Goal: Obtain resource: Download file/media

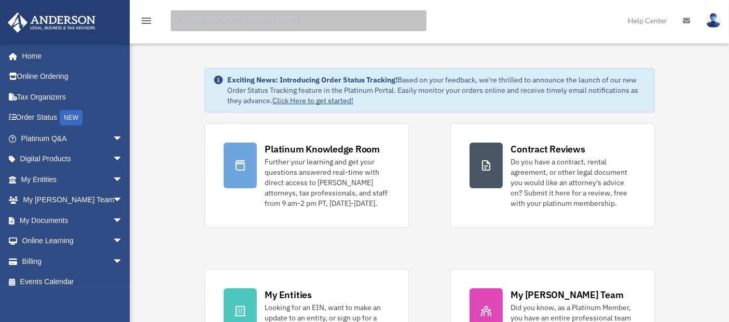
click at [238, 20] on input "search" at bounding box center [299, 20] width 256 height 21
type input "*****"
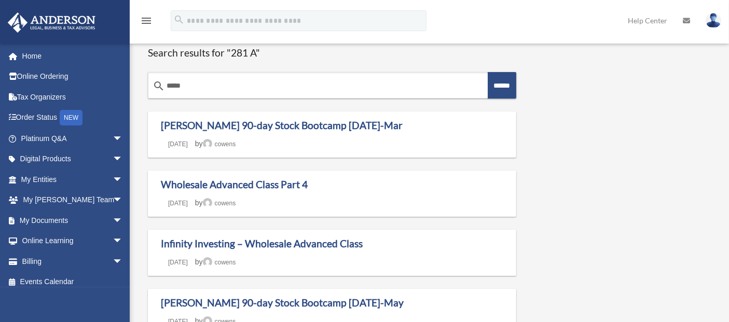
drag, startPoint x: 241, startPoint y: 83, endPoint x: 145, endPoint y: 82, distance: 96.5
type input "**********"
click at [488, 72] on input "******" at bounding box center [502, 85] width 29 height 26
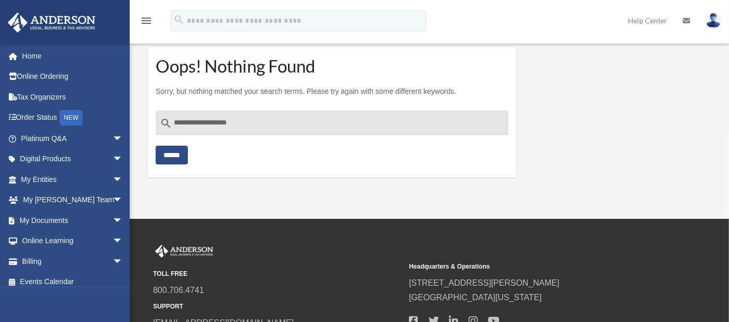
drag, startPoint x: 274, startPoint y: 124, endPoint x: 150, endPoint y: 126, distance: 124.1
click at [150, 126] on section "**********" at bounding box center [332, 112] width 368 height 131
type input "**********"
click at [156, 146] on input "******" at bounding box center [172, 155] width 32 height 19
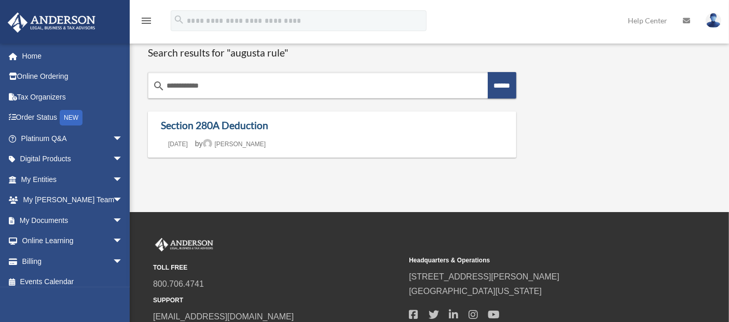
click at [236, 125] on link "Section 280A Deduction" at bounding box center [214, 125] width 107 height 12
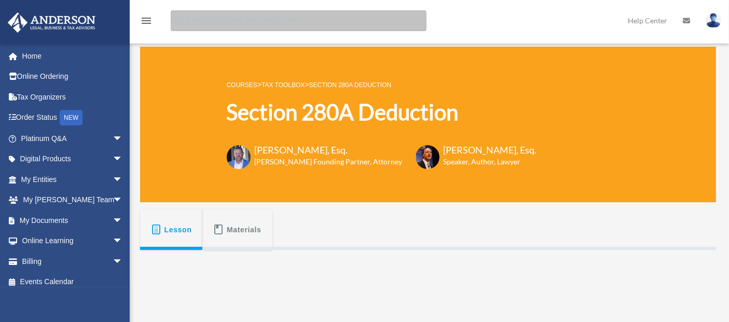
click at [303, 17] on input "search" at bounding box center [299, 20] width 256 height 21
type input "**********"
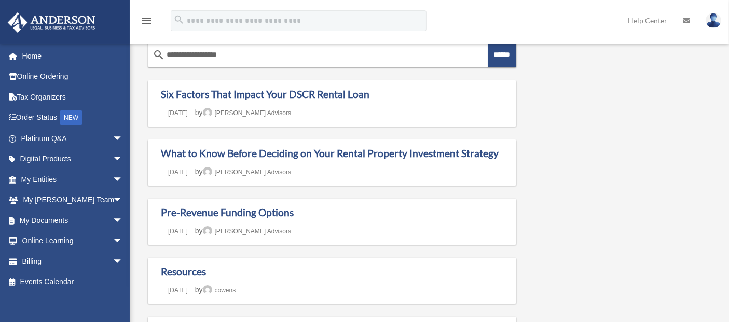
scroll to position [58, 0]
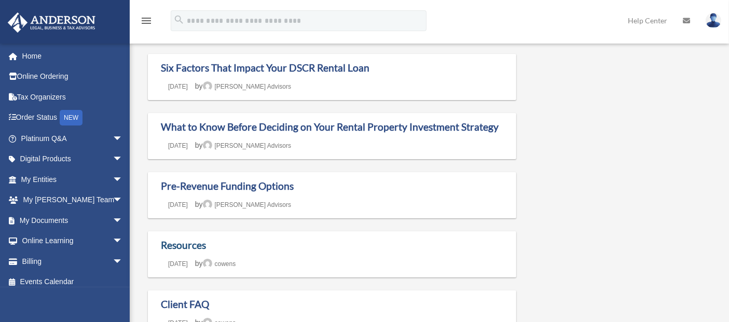
click at [179, 247] on link "Resources" at bounding box center [183, 245] width 45 height 12
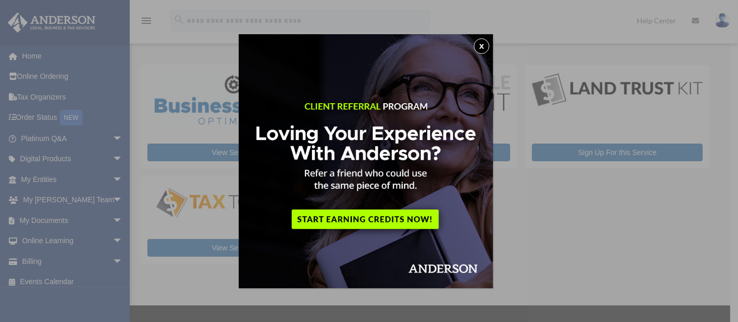
drag, startPoint x: 483, startPoint y: 44, endPoint x: 457, endPoint y: 54, distance: 27.9
click at [483, 44] on button "x" at bounding box center [482, 46] width 16 height 16
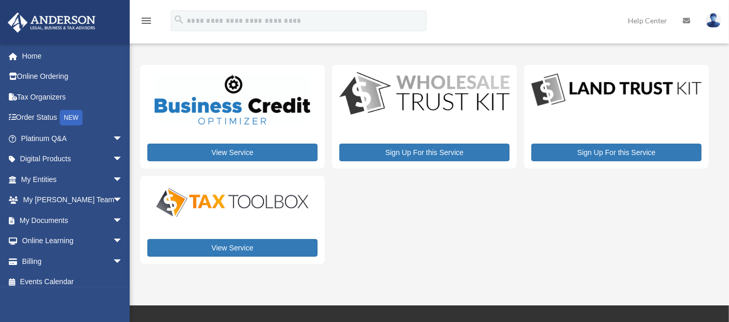
click at [113, 240] on span "arrow_drop_down" at bounding box center [123, 241] width 21 height 21
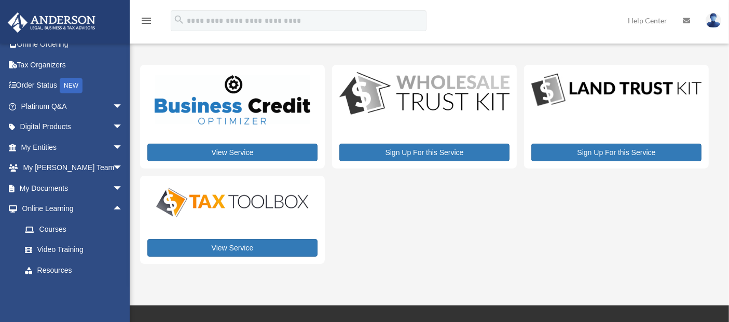
scroll to position [58, 0]
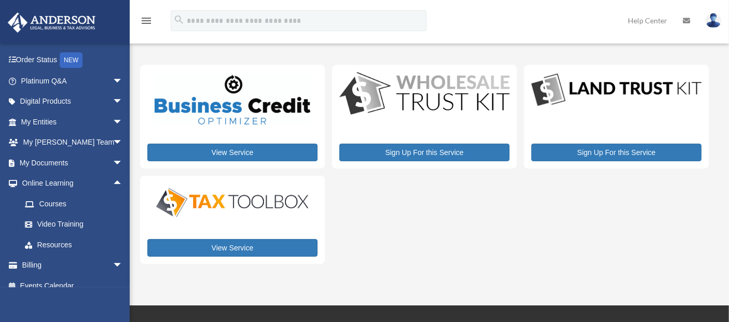
click at [65, 237] on link "Resources" at bounding box center [77, 245] width 124 height 21
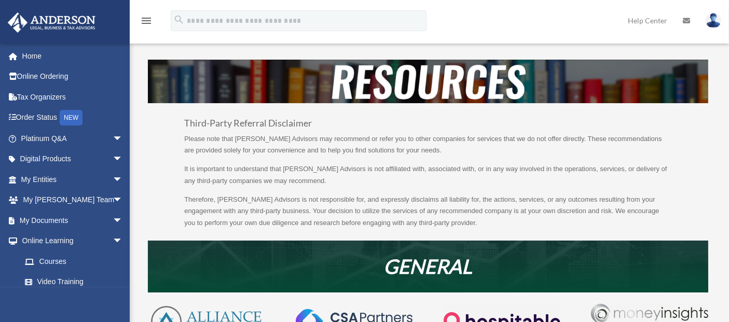
click at [114, 138] on span "arrow_drop_down" at bounding box center [123, 138] width 21 height 21
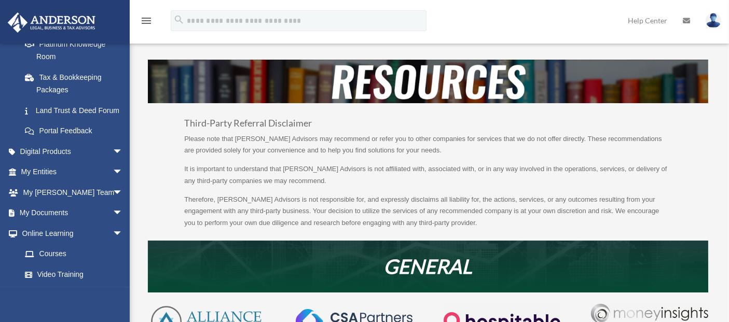
scroll to position [230, 0]
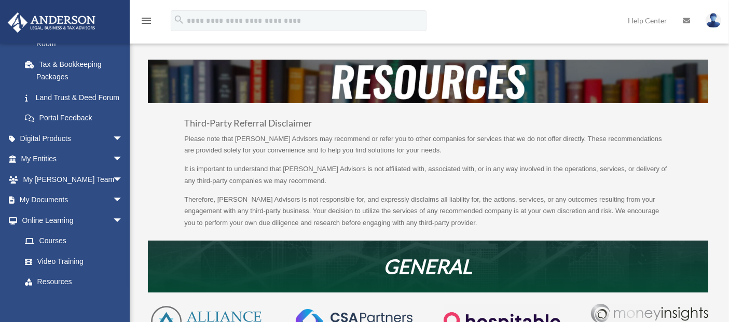
click at [113, 147] on span "arrow_drop_down" at bounding box center [123, 138] width 21 height 21
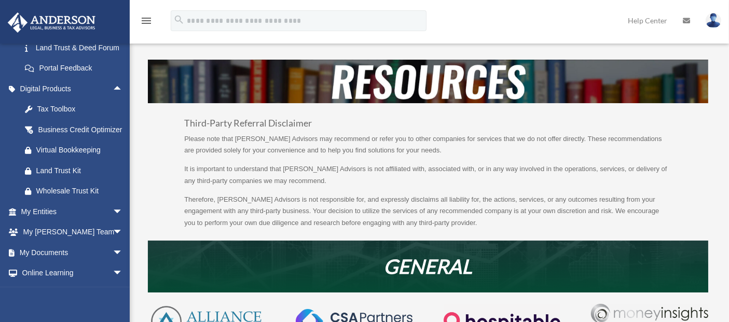
scroll to position [288, 0]
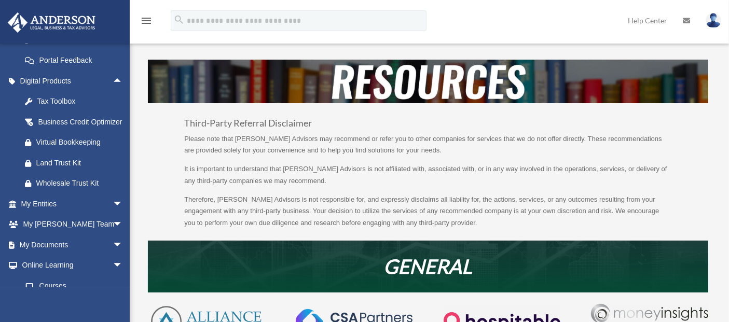
click at [84, 149] on div "Virtual Bookkeeping" at bounding box center [80, 142] width 89 height 13
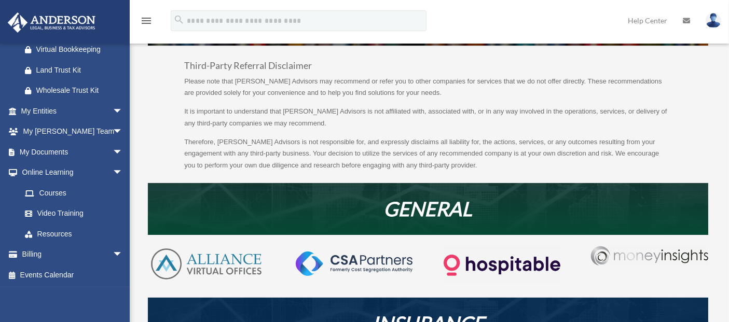
scroll to position [403, 0]
click at [114, 114] on span "arrow_drop_down" at bounding box center [123, 110] width 21 height 21
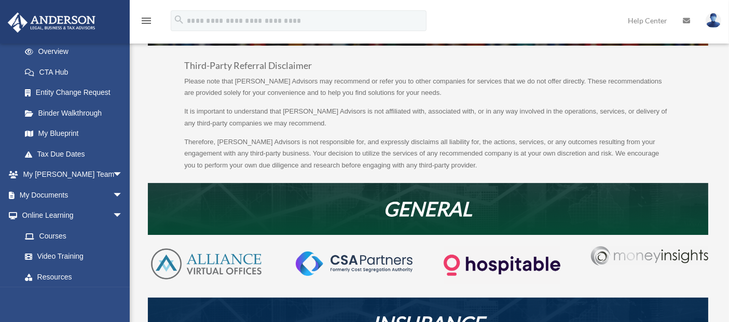
scroll to position [519, 0]
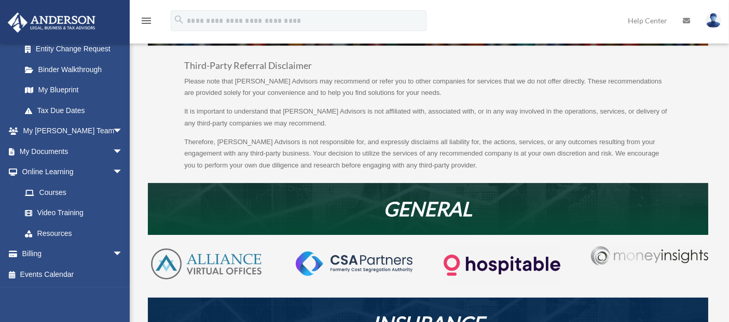
click at [113, 139] on span "arrow_drop_down" at bounding box center [123, 131] width 21 height 21
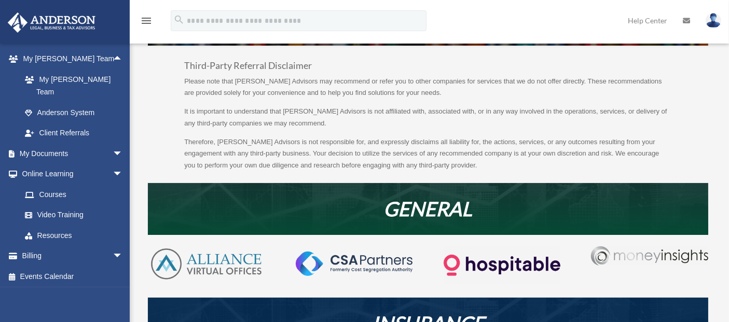
scroll to position [590, 0]
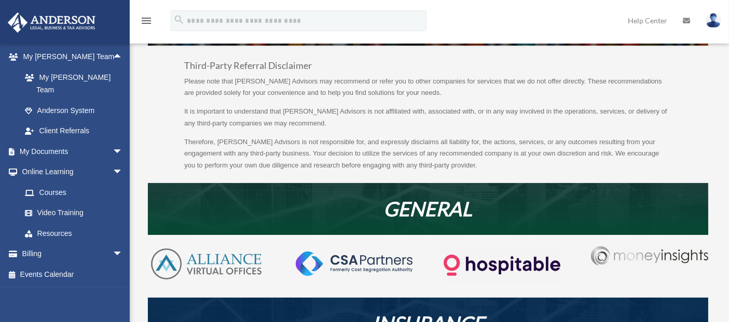
click at [113, 151] on span "arrow_drop_down" at bounding box center [123, 151] width 21 height 21
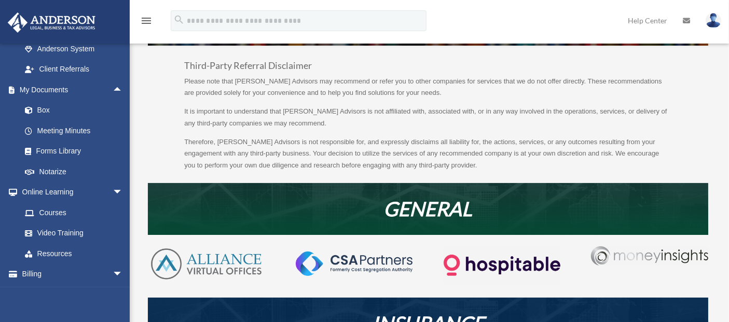
scroll to position [648, 0]
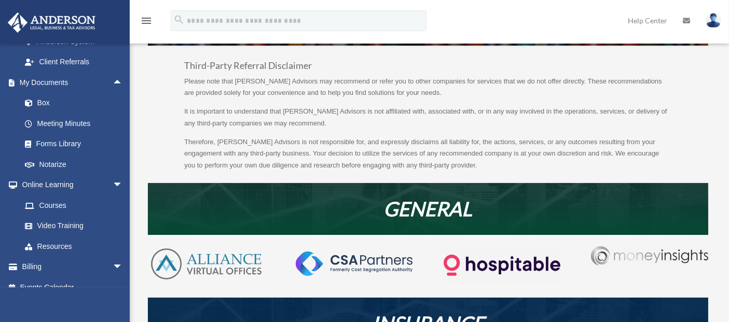
click at [59, 151] on link "Forms Library" at bounding box center [77, 144] width 124 height 21
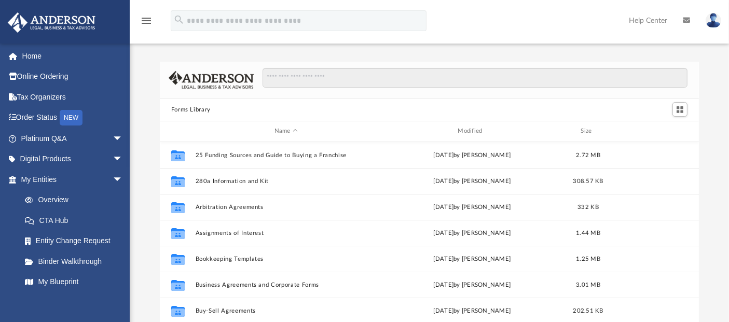
scroll to position [227, 530]
click at [253, 180] on button "280a Information and Kit" at bounding box center [286, 181] width 182 height 7
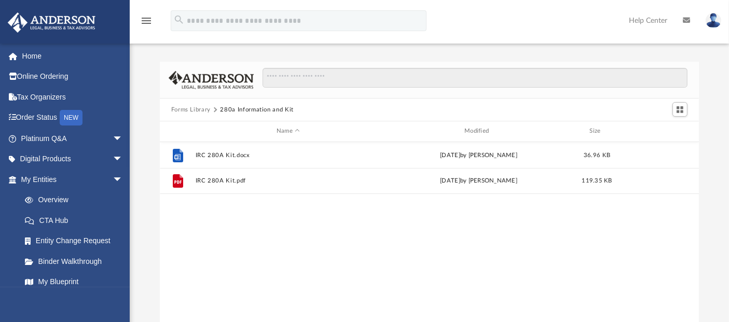
click at [659, 152] on span "More options" at bounding box center [659, 155] width 8 height 6
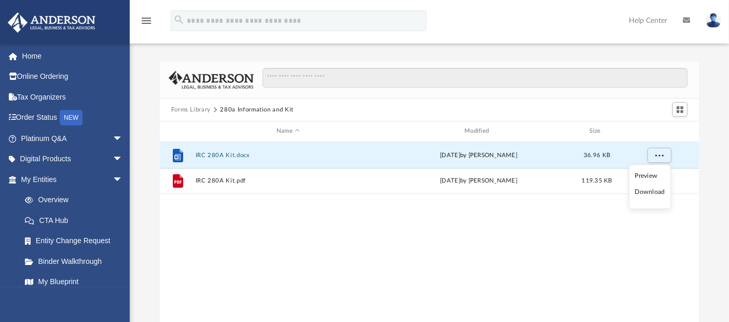
click at [654, 175] on li "Preview" at bounding box center [650, 176] width 30 height 11
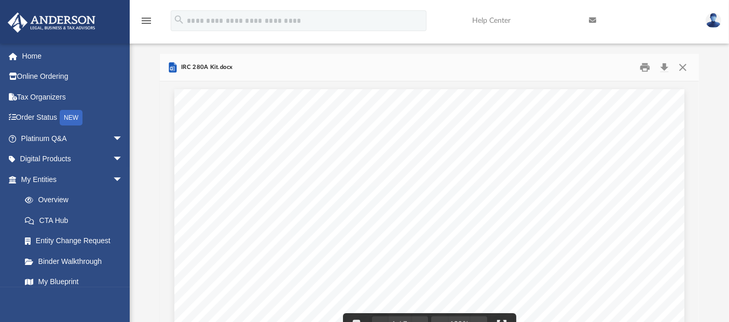
scroll to position [0, 0]
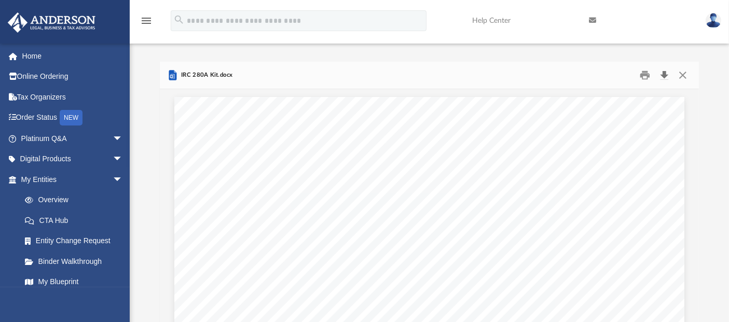
click at [665, 74] on button "Download" at bounding box center [664, 75] width 19 height 16
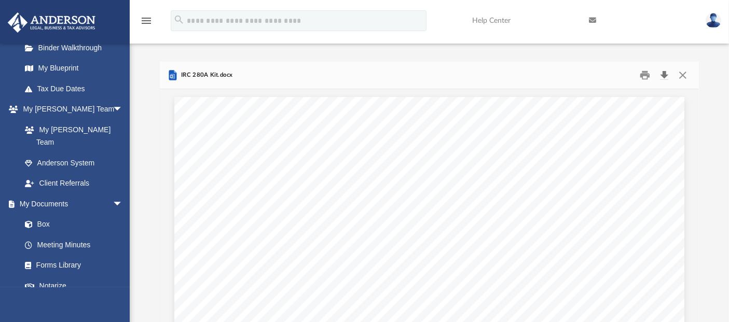
scroll to position [230, 0]
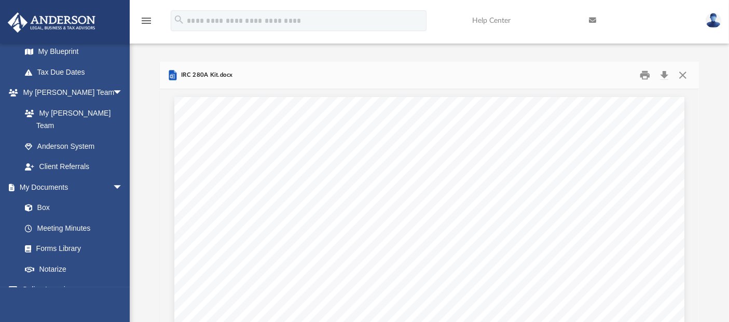
click at [50, 198] on link "Box" at bounding box center [72, 208] width 114 height 21
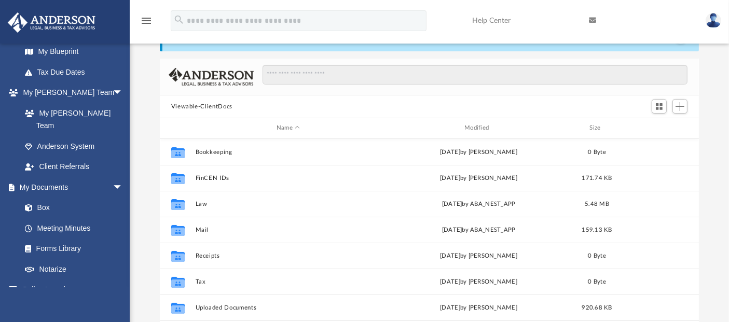
scroll to position [58, 0]
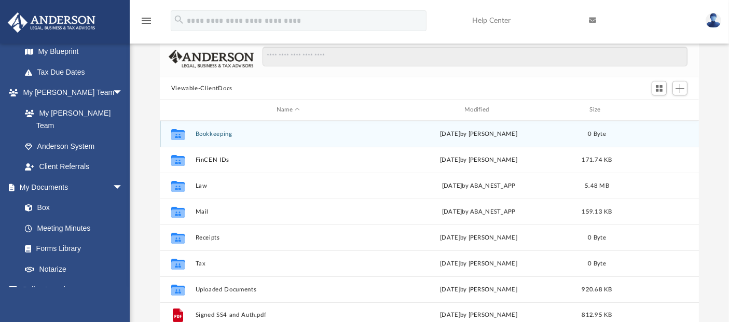
click at [267, 137] on div "Collaborated Folder Bookkeeping [DATE] by [PERSON_NAME] 0 Byte" at bounding box center [430, 134] width 540 height 26
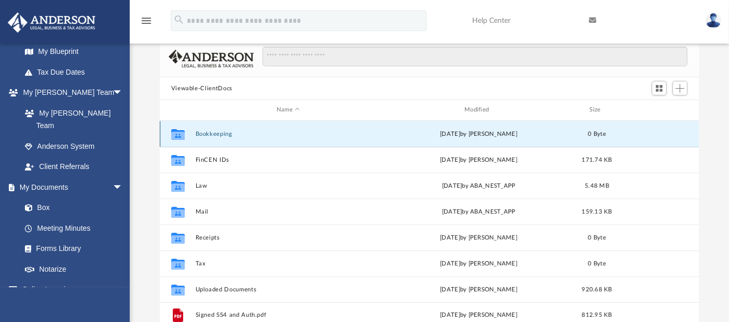
click at [267, 137] on div "Collaborated Folder Bookkeeping [DATE] by [PERSON_NAME] 0 Byte" at bounding box center [430, 134] width 540 height 26
click at [208, 133] on button "Bookkeeping" at bounding box center [288, 134] width 186 height 7
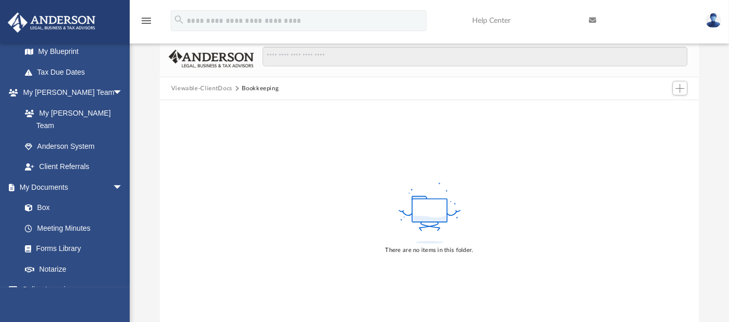
click at [217, 88] on button "Viewable-ClientDocs" at bounding box center [201, 88] width 61 height 9
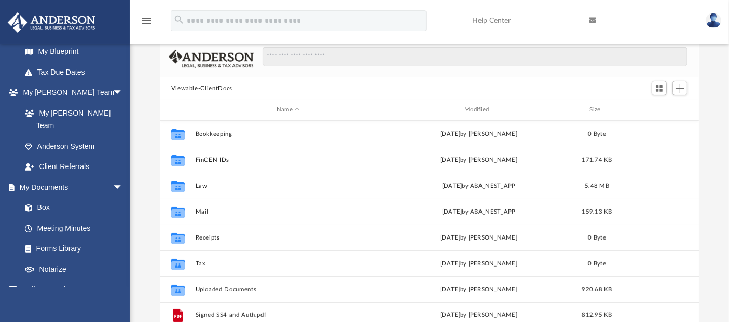
scroll to position [227, 530]
click at [198, 185] on button "Law" at bounding box center [288, 186] width 186 height 7
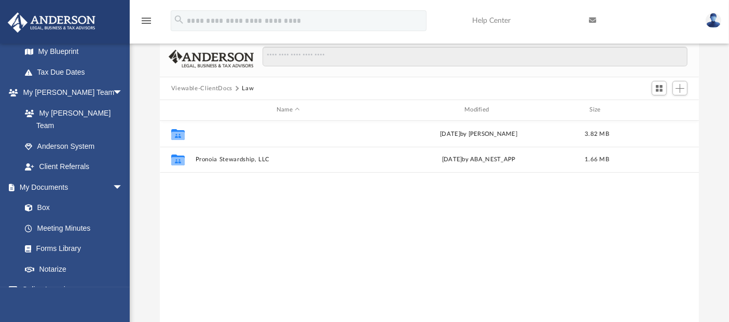
click at [229, 132] on button "Evergreen AM, LLC" at bounding box center [288, 134] width 186 height 7
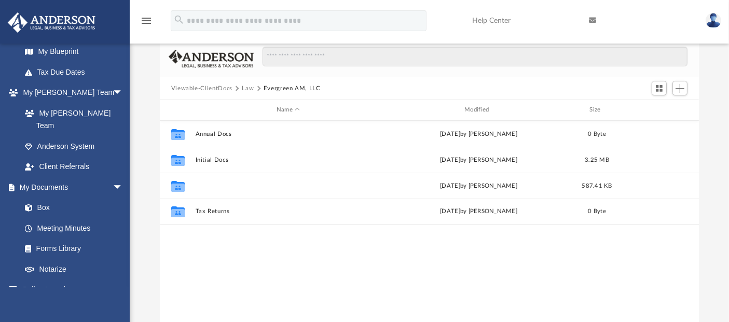
click at [235, 186] on button "Minutes-Resolutions" at bounding box center [288, 186] width 186 height 7
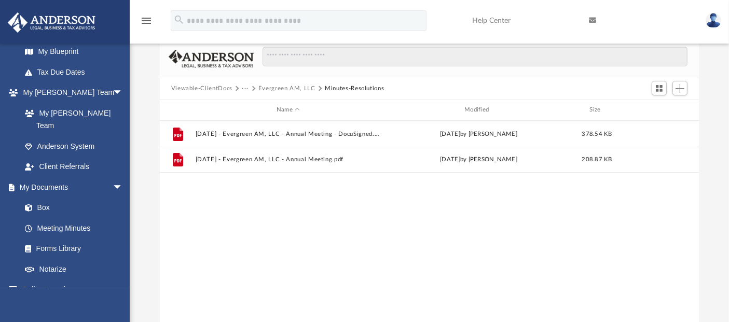
click at [659, 158] on span "More options" at bounding box center [659, 160] width 8 height 6
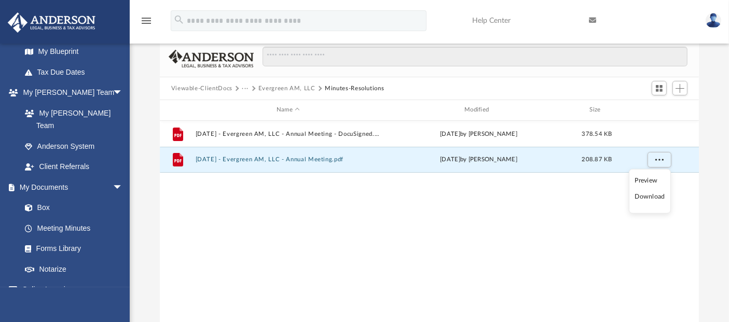
click at [650, 180] on li "Preview" at bounding box center [650, 180] width 30 height 11
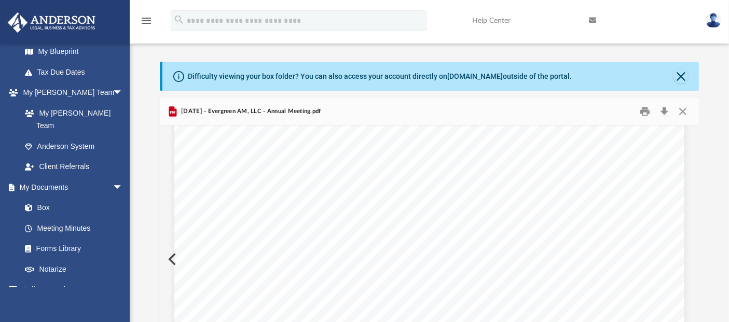
scroll to position [5525, 0]
click at [685, 78] on button "Close" at bounding box center [681, 76] width 15 height 15
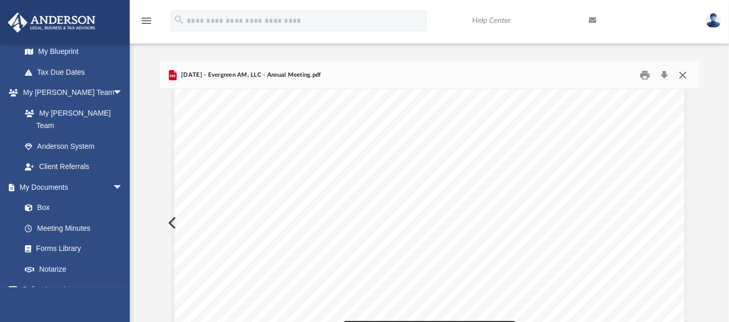
click at [684, 77] on button "Close" at bounding box center [683, 75] width 19 height 16
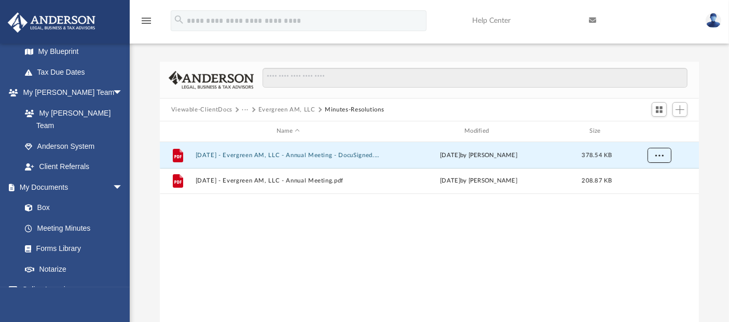
click at [658, 153] on span "More options" at bounding box center [659, 155] width 8 height 6
click at [651, 176] on li "Preview" at bounding box center [650, 176] width 30 height 11
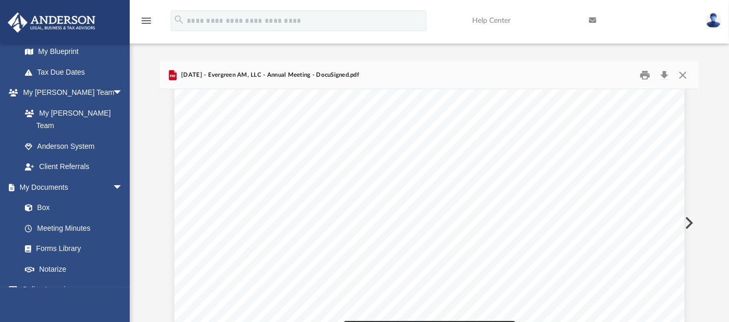
scroll to position [0, 0]
click at [664, 73] on button "Download" at bounding box center [664, 75] width 19 height 16
